Goal: Ask a question

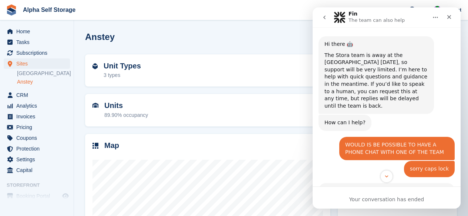
scroll to position [1, 0]
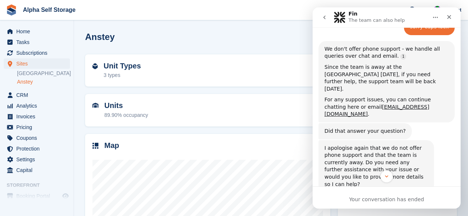
click at [322, 18] on icon "go back" at bounding box center [325, 17] width 6 height 6
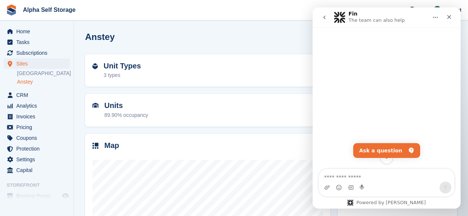
scroll to position [129, 0]
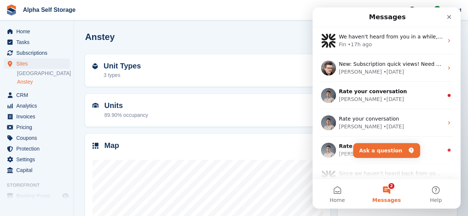
click at [284, 10] on span "Alpha Self Storage Create Subscription Invoice Contact Deal Discount Page Help …" at bounding box center [234, 10] width 468 height 20
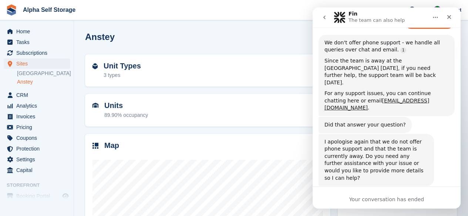
scroll to position [181, 0]
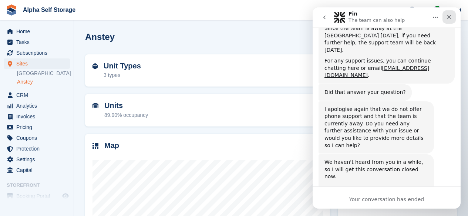
click at [448, 14] on icon "Close" at bounding box center [449, 17] width 6 height 6
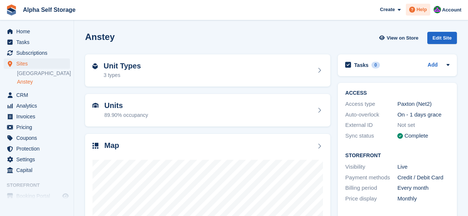
click at [419, 11] on span "Help" at bounding box center [422, 9] width 10 height 7
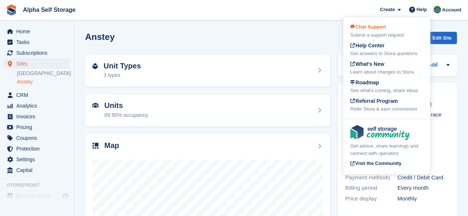
click at [378, 31] on div "Submit a support request" at bounding box center [387, 34] width 73 height 7
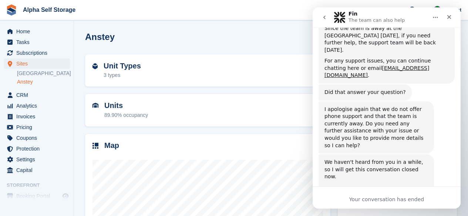
click at [325, 19] on icon "go back" at bounding box center [325, 18] width 2 height 4
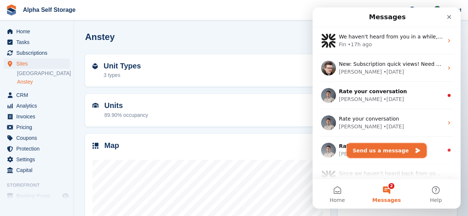
click at [365, 150] on button "Send us a message" at bounding box center [387, 150] width 80 height 15
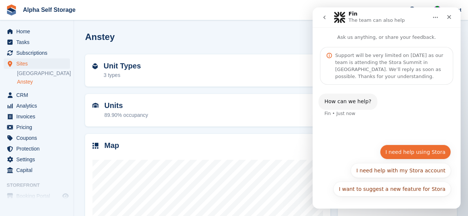
click at [405, 156] on button "I need help using Stora" at bounding box center [415, 152] width 71 height 15
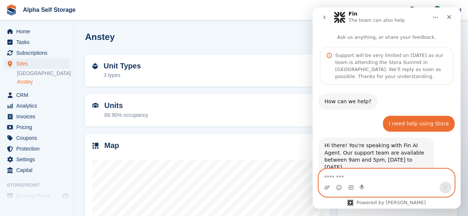
scroll to position [73, 0]
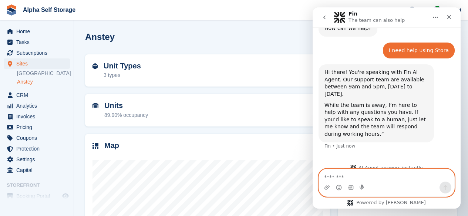
click at [350, 173] on textarea "Message…" at bounding box center [386, 175] width 135 height 13
type textarea "**********"
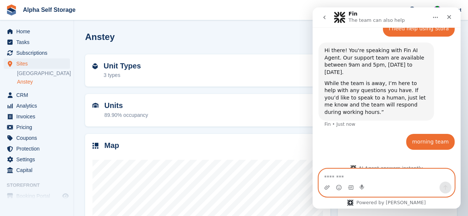
scroll to position [91, 0]
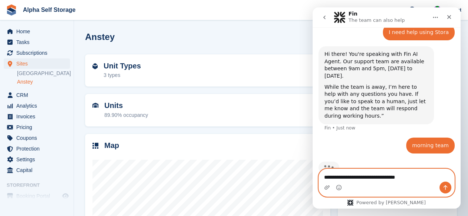
type textarea "**********"
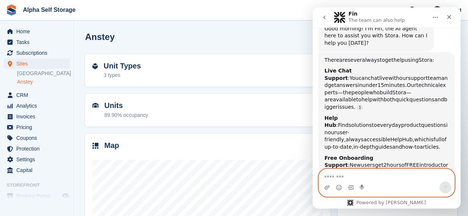
scroll to position [242, 0]
